Goal: Information Seeking & Learning: Learn about a topic

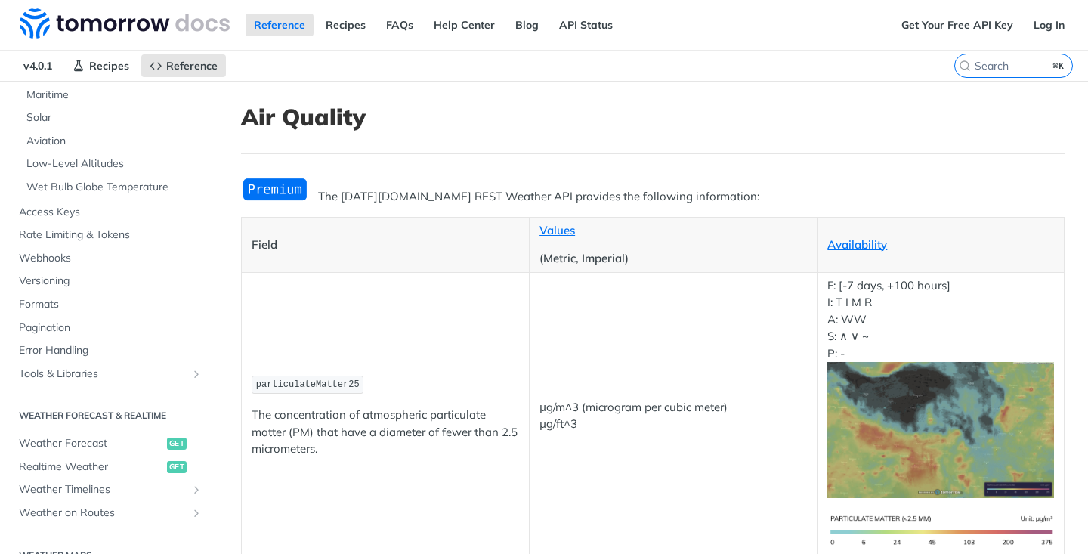
scroll to position [552, 0]
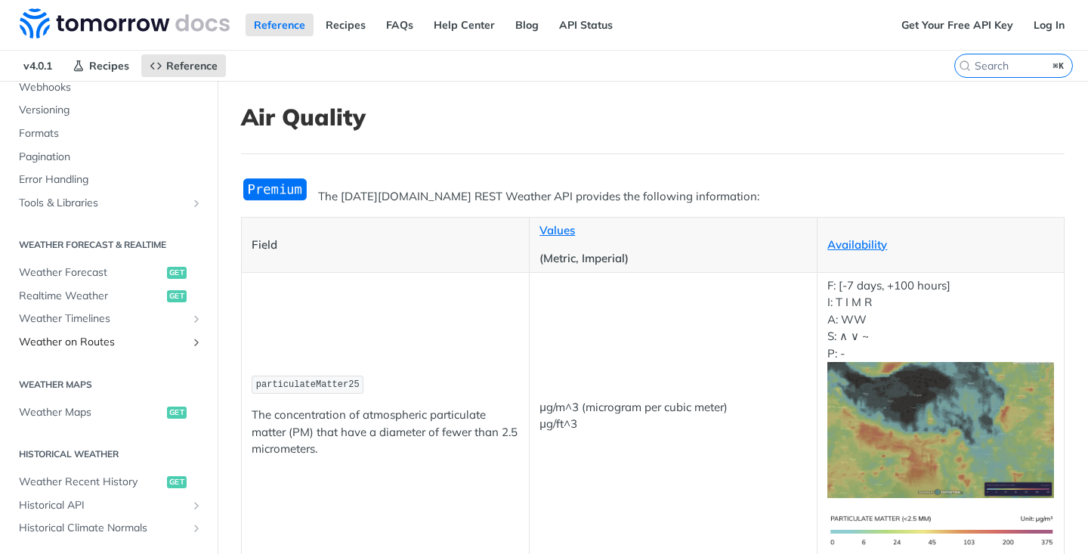
click at [99, 345] on span "Weather on Routes" at bounding box center [103, 342] width 168 height 15
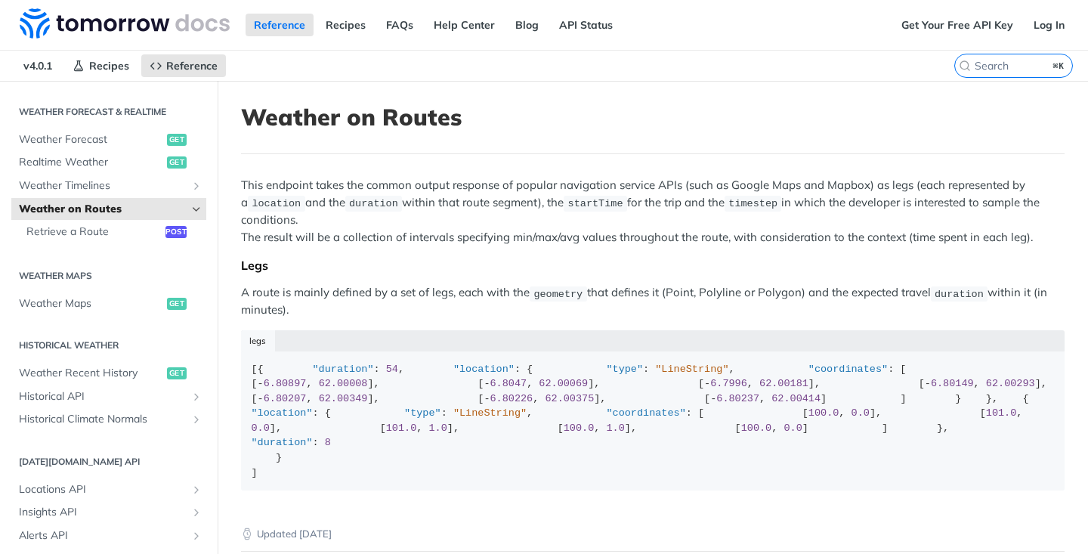
scroll to position [311, 0]
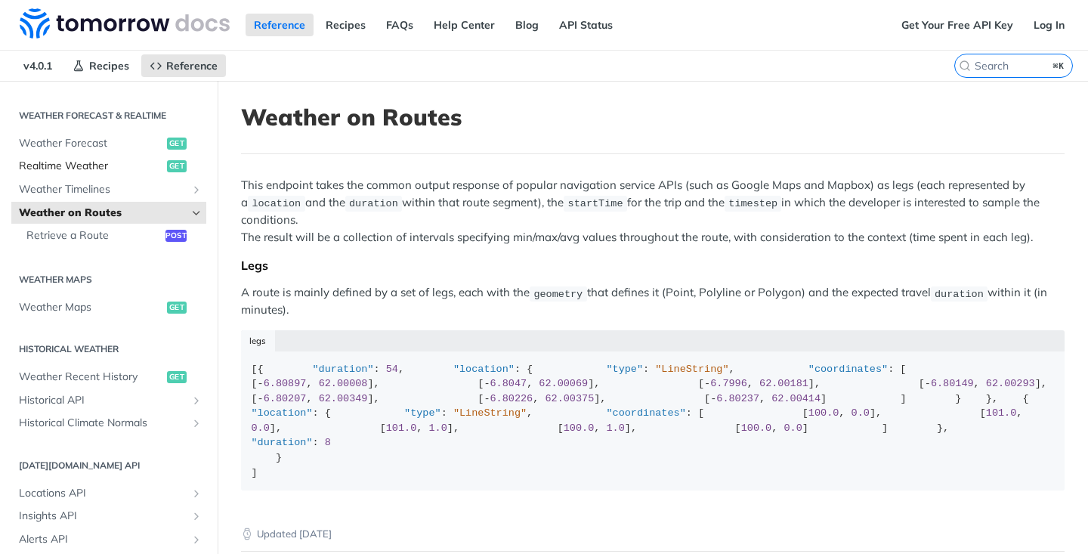
click at [126, 167] on span "Realtime Weather" at bounding box center [91, 166] width 144 height 15
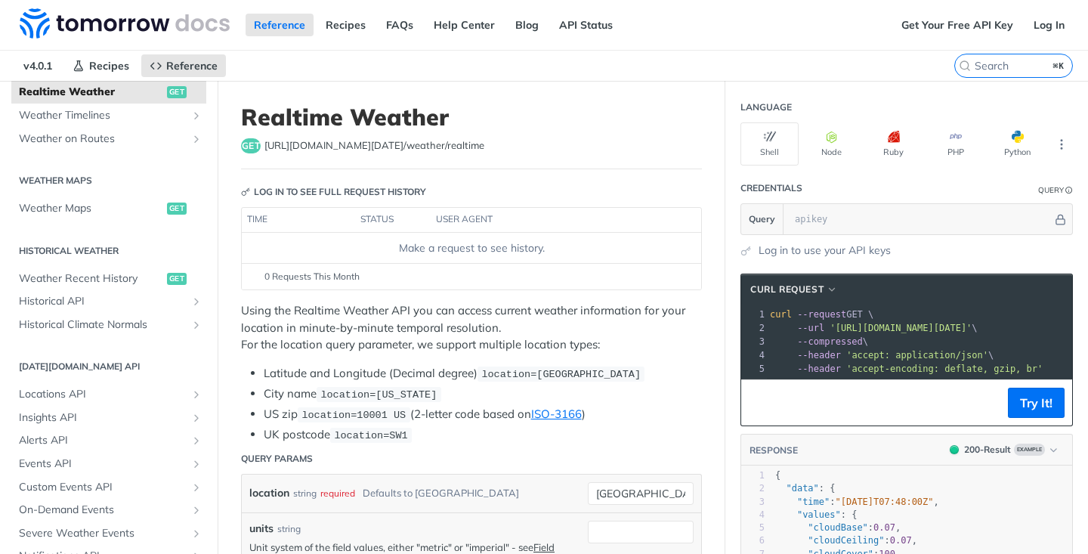
scroll to position [450, 0]
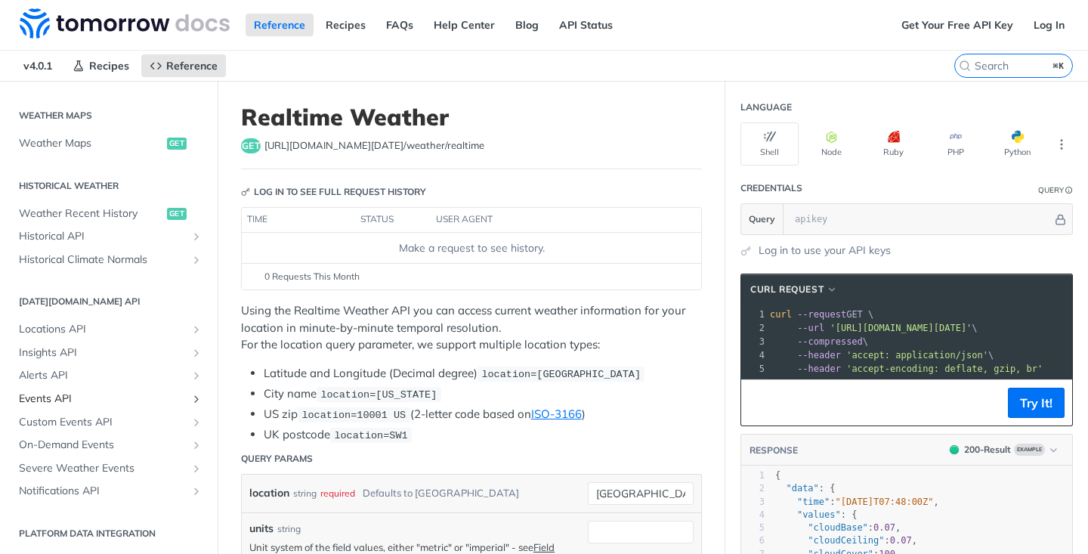
click at [127, 394] on span "Events API" at bounding box center [103, 398] width 168 height 15
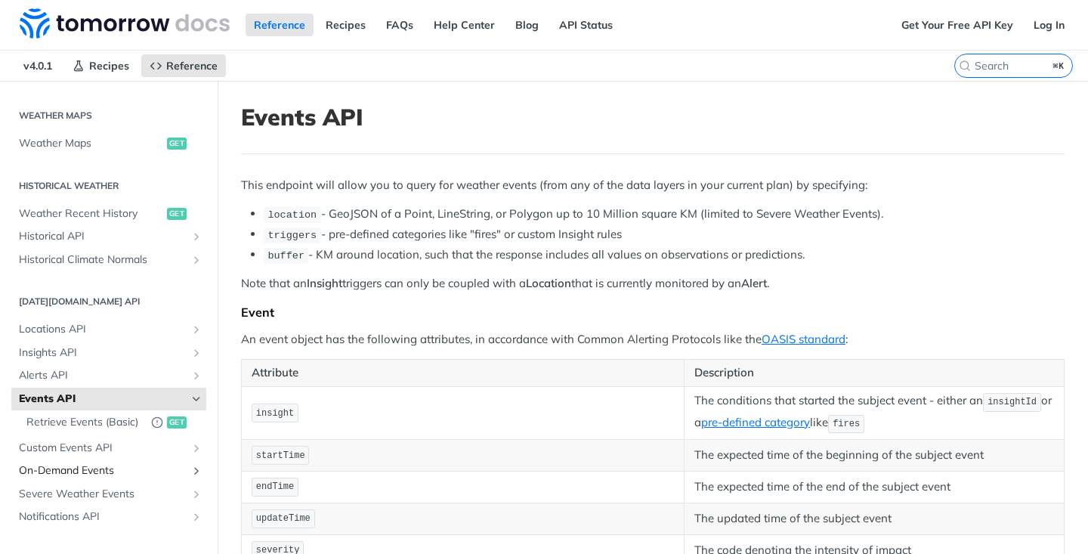
click at [121, 465] on span "On-Demand Events" at bounding box center [103, 470] width 168 height 15
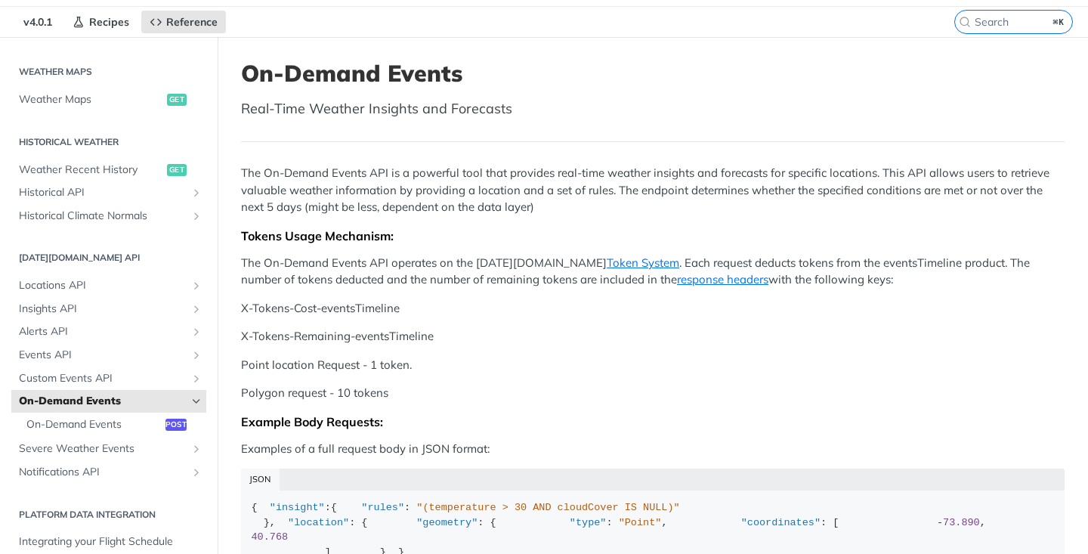
scroll to position [45, 0]
